Goal: Task Accomplishment & Management: Manage account settings

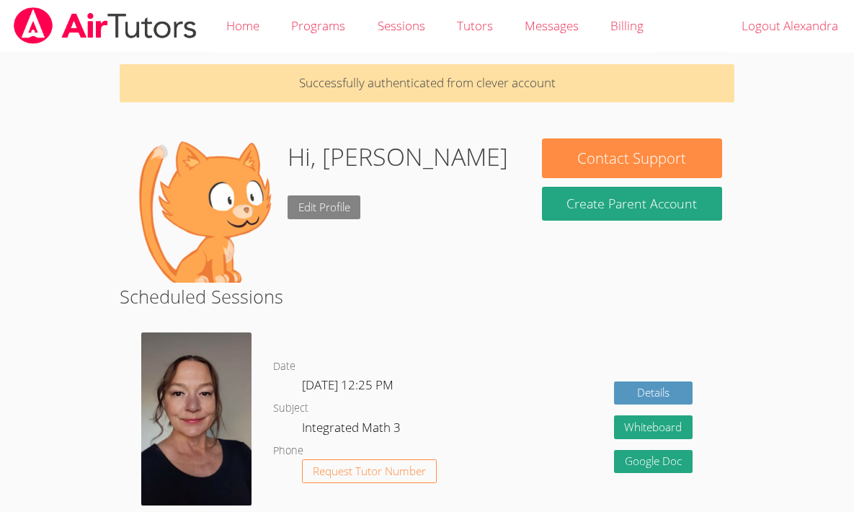
click at [308, 208] on link "Edit Profile" at bounding box center [325, 207] width 74 height 24
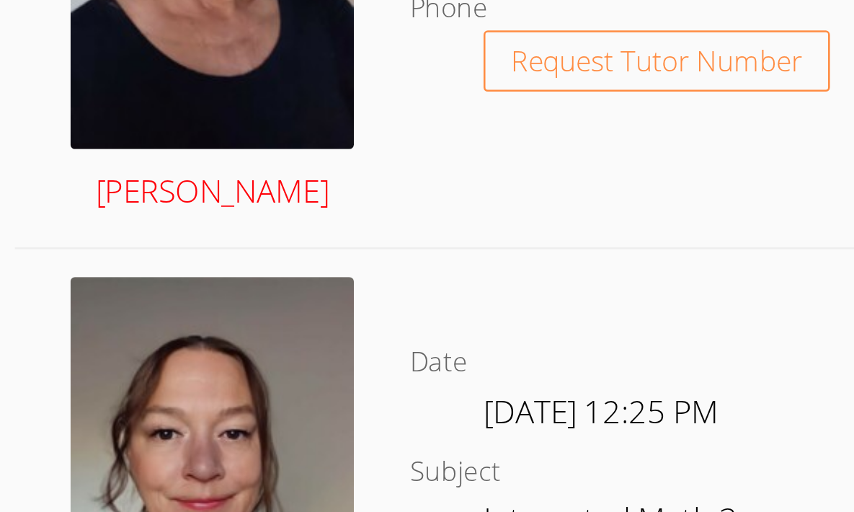
scroll to position [138, 0]
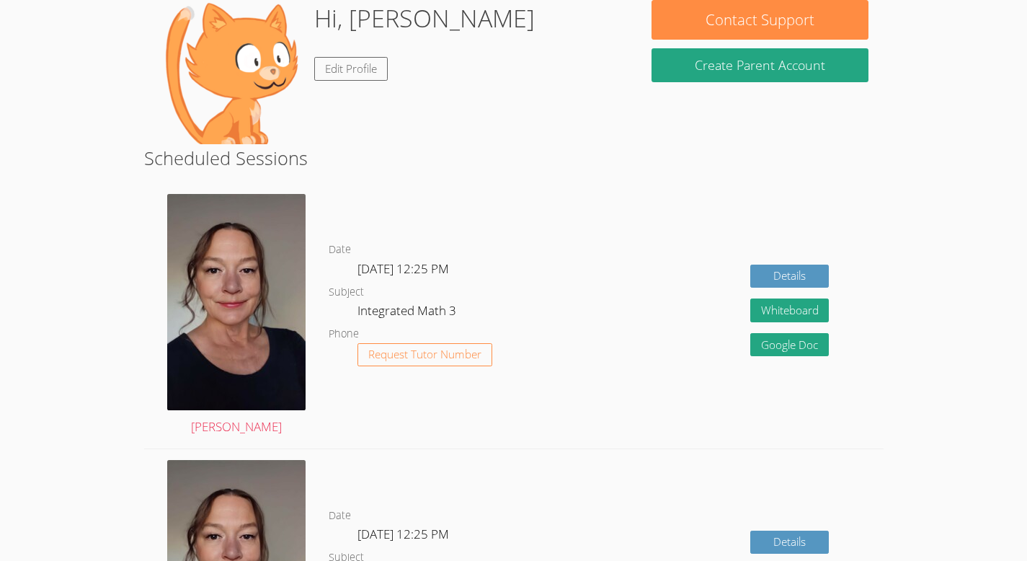
drag, startPoint x: 514, startPoint y: 560, endPoint x: 543, endPoint y: 560, distance: 28.8
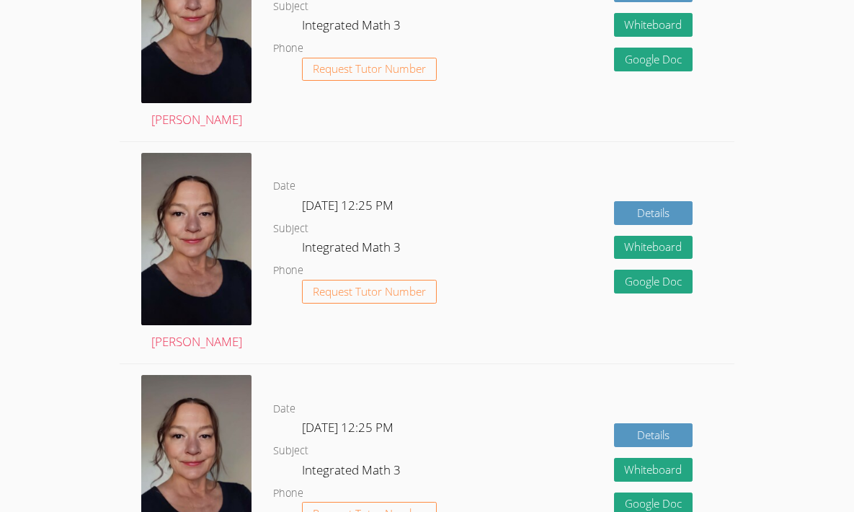
scroll to position [628, 0]
